Goal: Information Seeking & Learning: Learn about a topic

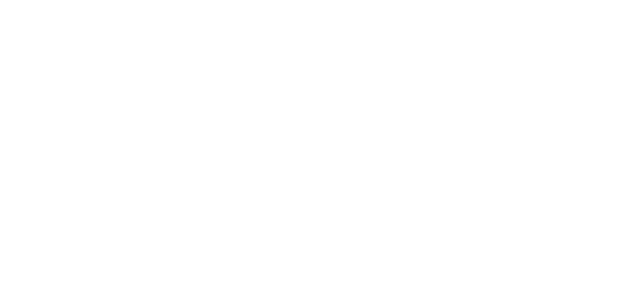
drag, startPoint x: 626, startPoint y: 8, endPoint x: 621, endPoint y: 6, distance: 5.1
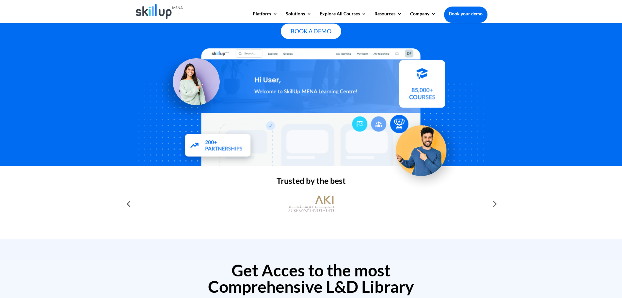
scroll to position [131, 0]
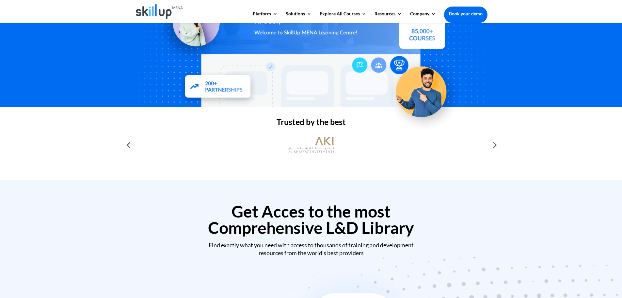
click at [496, 146] on div at bounding box center [494, 144] width 13 height 13
drag, startPoint x: 346, startPoint y: 147, endPoint x: 169, endPoint y: 147, distance: 177.4
click at [169, 147] on div at bounding box center [311, 144] width 353 height 23
click at [167, 149] on div at bounding box center [311, 144] width 353 height 23
click at [559, 100] on div "Corporate Training & Development Solution Book A Demo" at bounding box center [311, -1] width 622 height 215
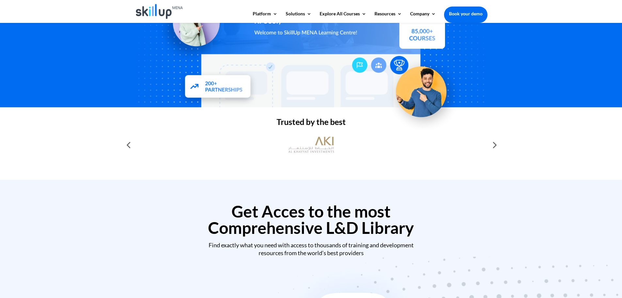
click at [128, 144] on div at bounding box center [128, 144] width 13 height 13
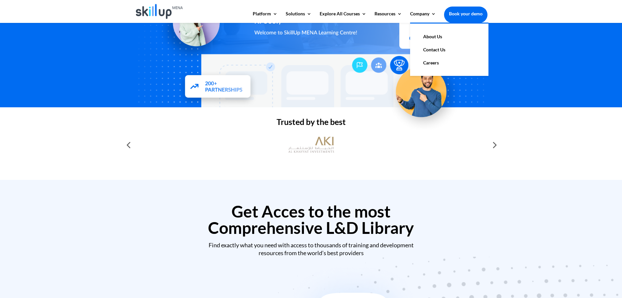
click at [432, 37] on link "About Us" at bounding box center [449, 36] width 65 height 13
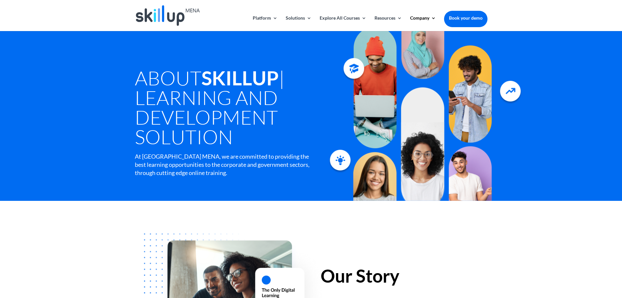
drag, startPoint x: 132, startPoint y: 73, endPoint x: 250, endPoint y: 149, distance: 140.0
click at [250, 149] on div "About SkillUp | Learning and Development Solution At Skillup MENA, we are commi…" at bounding box center [311, 116] width 622 height 170
click at [233, 143] on h1 "About SkillUp | Learning and Development Solution" at bounding box center [237, 109] width 204 height 82
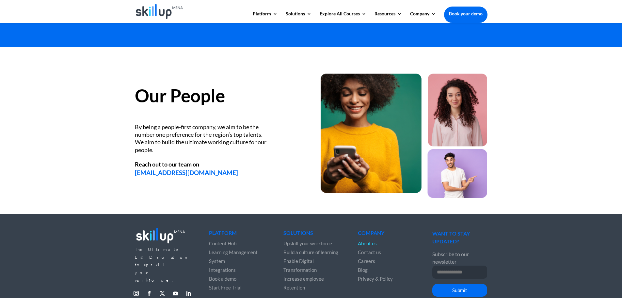
scroll to position [849, 0]
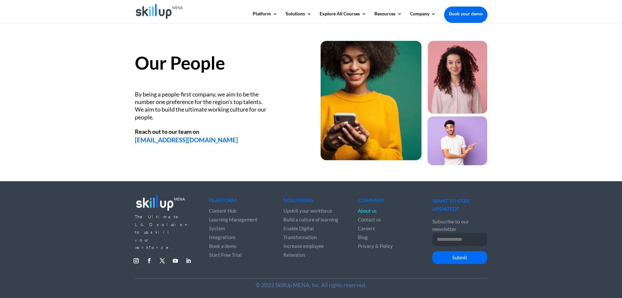
click at [189, 255] on link "Follow" at bounding box center [188, 260] width 10 height 10
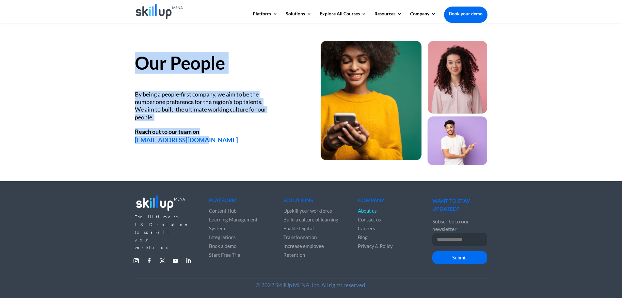
drag, startPoint x: 99, startPoint y: 64, endPoint x: 254, endPoint y: 143, distance: 174.0
click at [254, 143] on div "Our People By being a people-first company, we aim to be the number one prefere…" at bounding box center [311, 97] width 622 height 167
click at [254, 143] on div "info@skillupmena.com" at bounding box center [218, 140] width 167 height 8
drag, startPoint x: 254, startPoint y: 143, endPoint x: 101, endPoint y: 47, distance: 181.0
click at [101, 47] on div "Our People By being a people-first company, we aim to be the number one prefere…" at bounding box center [311, 97] width 622 height 167
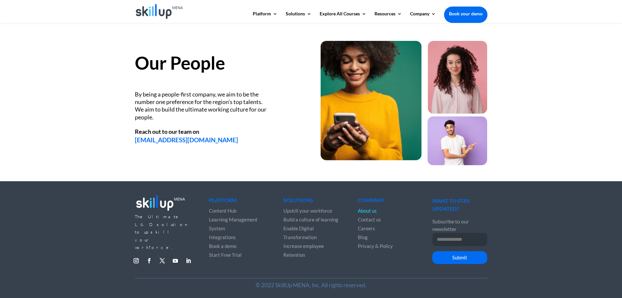
click at [581, 176] on div "Our People By being a people-first company, we aim to be the number one prefere…" at bounding box center [311, 97] width 622 height 167
click at [590, 128] on div "Our People By being a people-first company, we aim to be the number one prefere…" at bounding box center [311, 97] width 622 height 167
click at [136, 101] on div "By being a people-first company, we aim to be the number one preference for the…" at bounding box center [202, 105] width 134 height 31
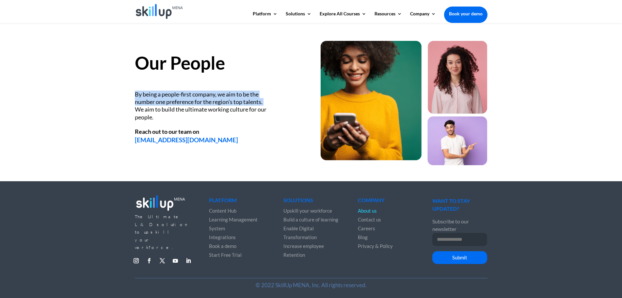
click at [136, 101] on div "By being a people-first company, we aim to be the number one preference for the…" at bounding box center [202, 105] width 134 height 31
click at [147, 99] on div "By being a people-first company, we aim to be the number one preference for the…" at bounding box center [202, 105] width 134 height 31
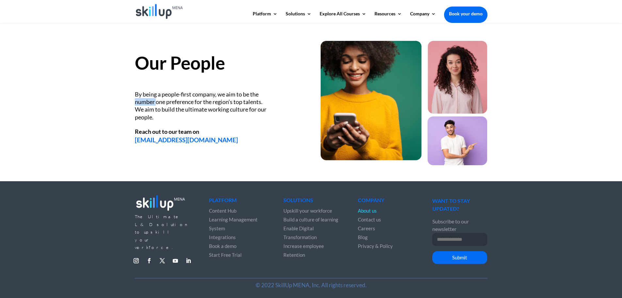
click at [147, 99] on div "By being a people-first company, we aim to be the number one preference for the…" at bounding box center [202, 105] width 134 height 31
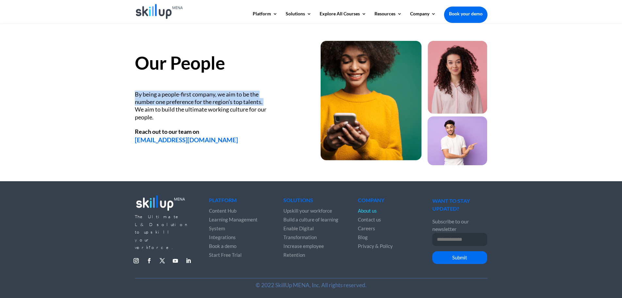
click at [147, 99] on div "By being a people-first company, we aim to be the number one preference for the…" at bounding box center [202, 105] width 134 height 31
click at [166, 105] on div "By being a people-first company, we aim to be the number one preference for the…" at bounding box center [202, 105] width 134 height 31
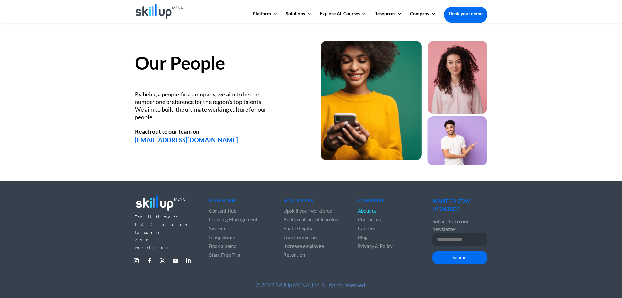
click at [158, 111] on div "By being a people-first company, we aim to be the number one preference for the…" at bounding box center [202, 105] width 134 height 31
click at [200, 107] on div "By being a people-first company, we aim to be the number one preference for the…" at bounding box center [202, 105] width 134 height 31
click at [162, 96] on div "By being a people-first company, we aim to be the number one preference for the…" at bounding box center [202, 105] width 134 height 31
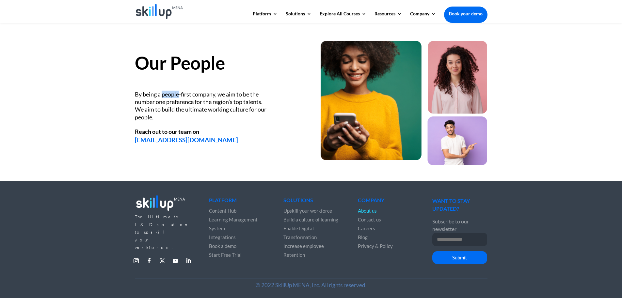
click at [162, 96] on div "By being a people-first company, we aim to be the number one preference for the…" at bounding box center [202, 105] width 134 height 31
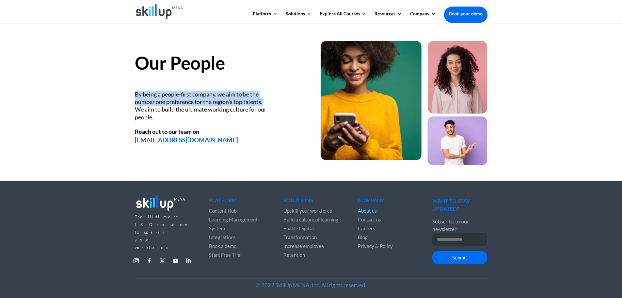
click at [162, 96] on div "By being a people-first company, we aim to be the number one preference for the…" at bounding box center [202, 105] width 134 height 31
copy div "By being a people-first company, we aim to be the number one preference for the…"
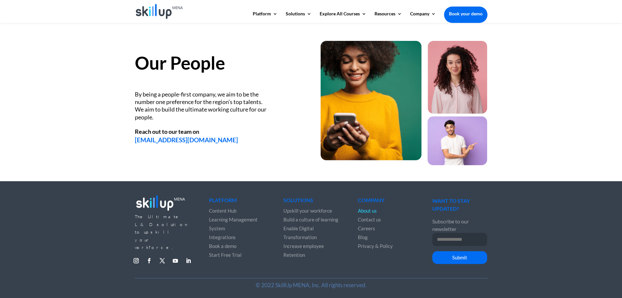
click at [170, 106] on div "By being a people-first company, we aim to be the number one preference for the…" at bounding box center [202, 105] width 134 height 31
click at [161, 103] on div "By being a people-first company, we aim to be the number one preference for the…" at bounding box center [202, 105] width 134 height 31
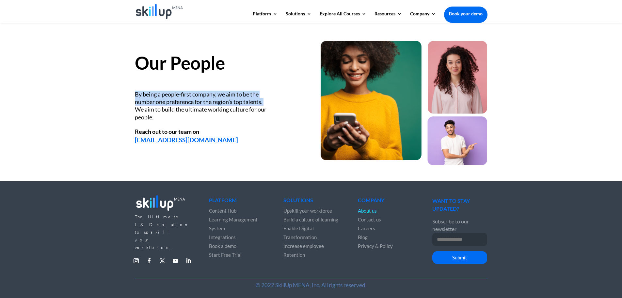
click at [161, 103] on div "By being a people-first company, we aim to be the number one preference for the…" at bounding box center [202, 105] width 134 height 31
copy div "By being a people-first company, we aim to be the number one preference for the…"
click at [353, 116] on img at bounding box center [404, 103] width 167 height 124
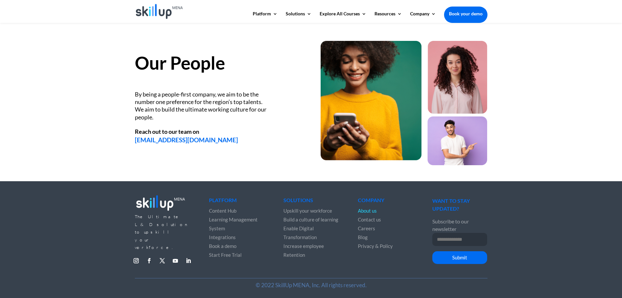
click at [201, 117] on div "By being a people-first company, we aim to be the number one preference for the…" at bounding box center [202, 105] width 134 height 31
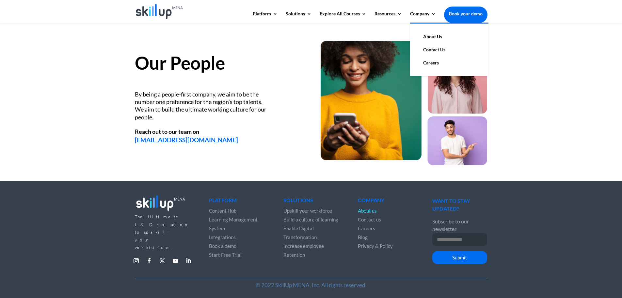
click at [435, 36] on link "About Us" at bounding box center [449, 36] width 65 height 13
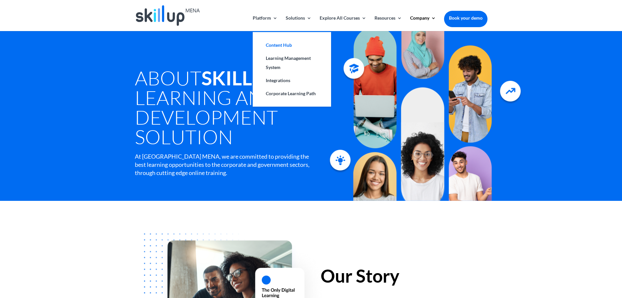
click at [278, 45] on link "Content Hub" at bounding box center [291, 45] width 65 height 13
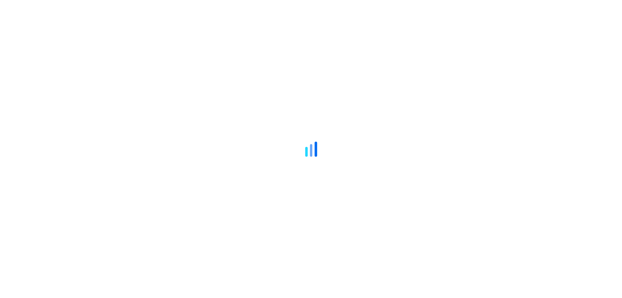
click at [596, 27] on div at bounding box center [311, 149] width 622 height 298
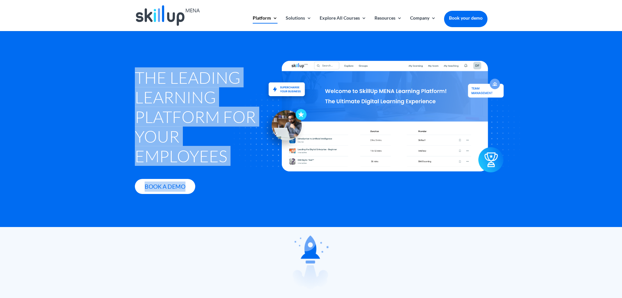
drag, startPoint x: 114, startPoint y: 66, endPoint x: 229, endPoint y: 156, distance: 145.8
click at [229, 156] on div "The Leading Learning Platform for Your Employees Book A Demo" at bounding box center [311, 129] width 622 height 196
click at [230, 156] on div at bounding box center [385, 115] width 359 height 207
drag, startPoint x: 224, startPoint y: 157, endPoint x: 118, endPoint y: 73, distance: 135.1
click at [120, 72] on div "The Leading Learning Platform for Your Employees Book A Demo" at bounding box center [311, 129] width 622 height 196
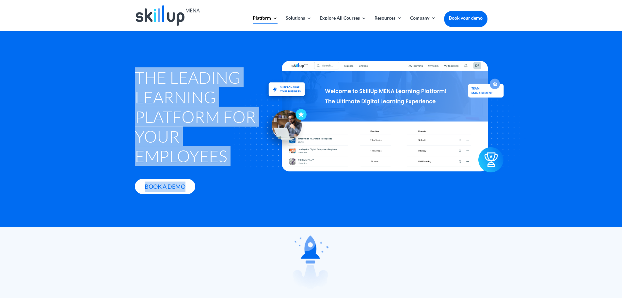
click at [118, 73] on div "The Leading Learning Platform for Your Employees Book A Demo" at bounding box center [311, 129] width 622 height 196
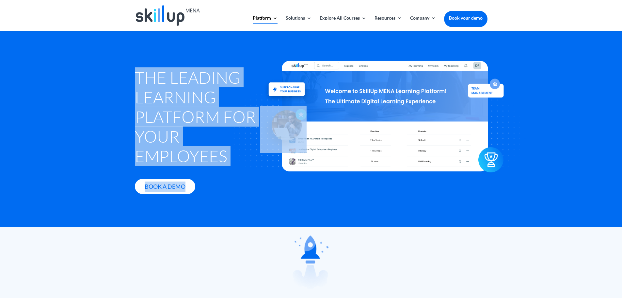
drag, startPoint x: 118, startPoint y: 73, endPoint x: 220, endPoint y: 159, distance: 133.3
click at [220, 159] on div "The Leading Learning Platform for Your Employees Book A Demo" at bounding box center [311, 129] width 622 height 196
click at [153, 156] on h1 "The Leading Learning Platform for Your Employees" at bounding box center [199, 118] width 129 height 101
click at [129, 59] on div "The Leading Learning Platform for Your Employees Book A Demo" at bounding box center [311, 129] width 622 height 196
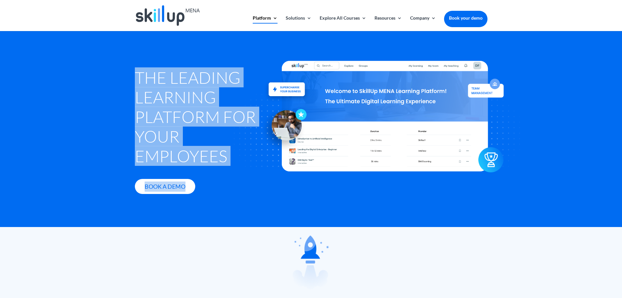
drag, startPoint x: 120, startPoint y: 79, endPoint x: 282, endPoint y: 149, distance: 177.3
click at [282, 149] on div "The Leading Learning Platform for Your Employees Book A Demo" at bounding box center [311, 129] width 622 height 196
click at [532, 111] on div at bounding box center [385, 115] width 359 height 207
drag, startPoint x: 228, startPoint y: 171, endPoint x: 120, endPoint y: 64, distance: 152.0
click at [120, 64] on div "The Leading Learning Platform for Your Employees Book A Demo" at bounding box center [311, 129] width 622 height 196
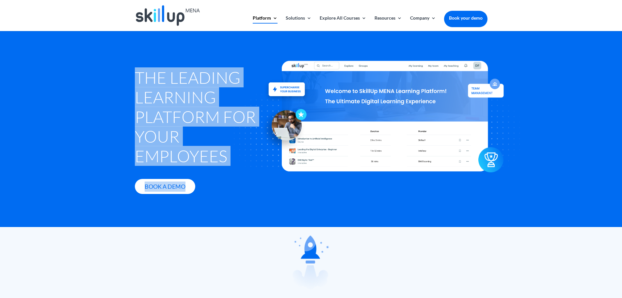
click at [111, 68] on div "The Leading Learning Platform for Your Employees Book A Demo" at bounding box center [311, 129] width 622 height 196
drag, startPoint x: 96, startPoint y: 71, endPoint x: 216, endPoint y: 151, distance: 144.0
click at [216, 151] on div "The Leading Learning Platform for Your Employees Book A Demo" at bounding box center [311, 129] width 622 height 196
click at [181, 151] on h1 "The Leading Learning Platform for Your Employees" at bounding box center [199, 118] width 129 height 101
